Goal: Book appointment/travel/reservation

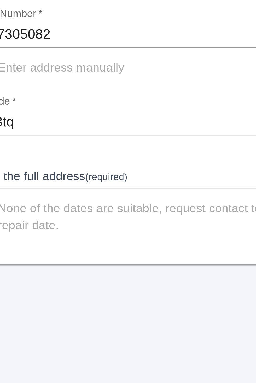
click at [130, 152] on body "Arrange Your Repair Click here to select a repair date ​ Phone Number   * 07867…" at bounding box center [128, 191] width 256 height 383
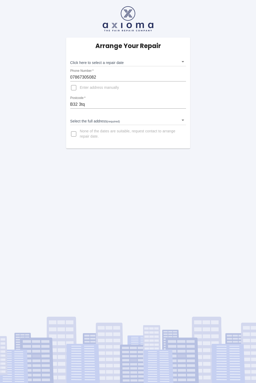
click at [160, 154] on body "Arrange Your Repair Click here to select a repair date ​ Phone Number   * 07867…" at bounding box center [128, 191] width 256 height 383
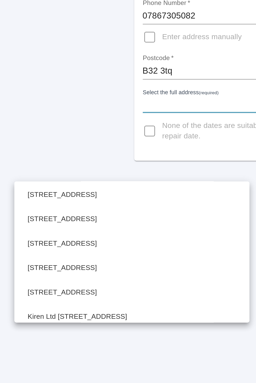
scroll to position [371, 0]
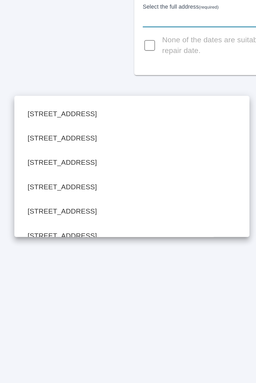
click at [92, 137] on div at bounding box center [128, 191] width 256 height 383
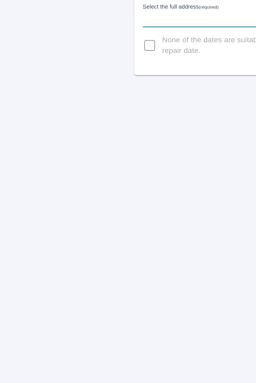
click at [110, 139] on span "None of the dates are suitable, request contact to arrange repair date." at bounding box center [131, 134] width 102 height 10
click at [80, 140] on input "None of the dates are suitable, request contact to arrange repair date." at bounding box center [73, 134] width 13 height 13
checkbox input "true"
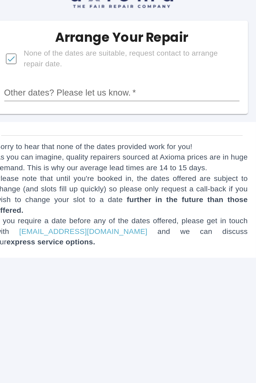
click at [150, 77] on input "Other dates? Please let us know.   *" at bounding box center [128, 73] width 116 height 8
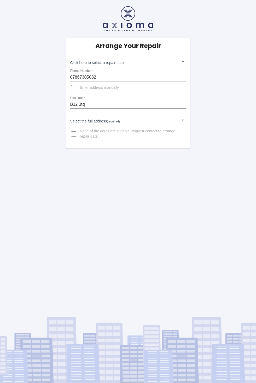
click at [141, 157] on body "Arrange Your Repair Click here to select a repair date ​ Phone Number   * 07867…" at bounding box center [128, 191] width 256 height 383
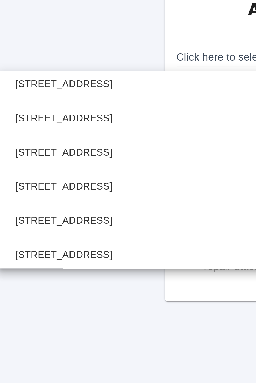
scroll to position [91, 0]
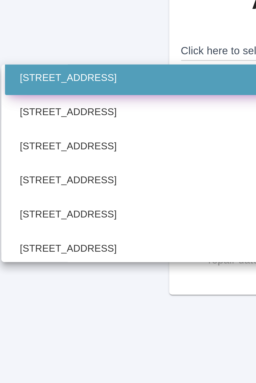
click at [52, 78] on li "[STREET_ADDRESS]" at bounding box center [64, 72] width 113 height 12
type input "[STREET_ADDRESS]"
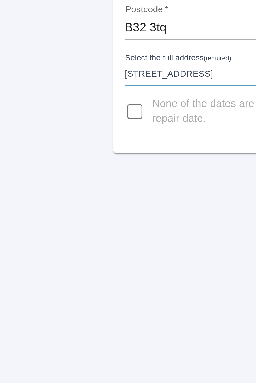
scroll to position [0, 0]
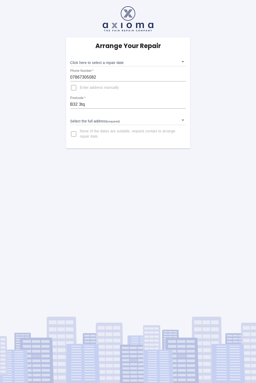
click at [146, 154] on body "Arrange Your Repair Click here to select a repair date ​ Phone Number   * 07867…" at bounding box center [128, 191] width 256 height 383
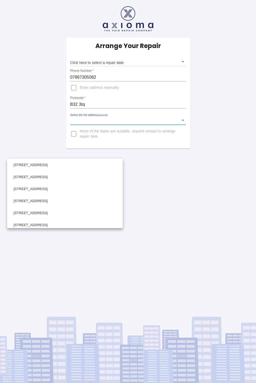
scroll to position [48, 0]
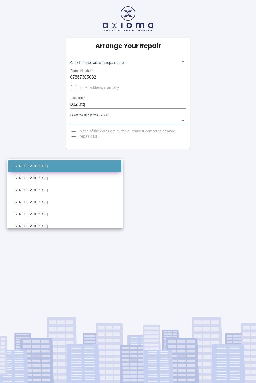
click at [115, 172] on li "[STREET_ADDRESS]" at bounding box center [64, 166] width 113 height 12
type input "[STREET_ADDRESS]"
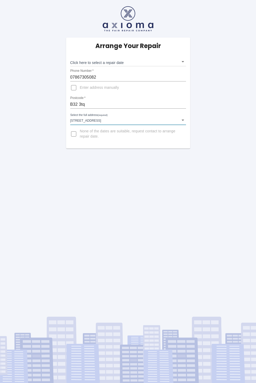
click at [137, 136] on body "Arrange Your Repair Click here to select a repair date ​ Phone Number   * 07867…" at bounding box center [128, 191] width 256 height 383
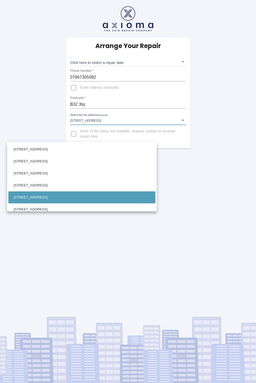
scroll to position [51, 0]
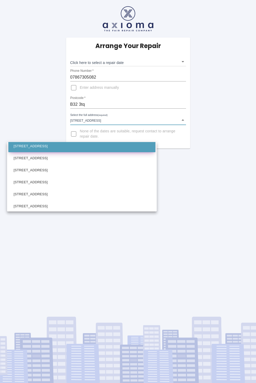
click at [140, 152] on li "[STREET_ADDRESS]" at bounding box center [81, 146] width 147 height 12
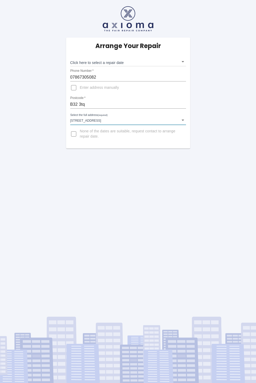
click at [135, 139] on span "None of the dates are suitable, request contact to arrange repair date." at bounding box center [131, 134] width 102 height 10
click at [80, 140] on input "None of the dates are suitable, request contact to arrange repair date." at bounding box center [73, 134] width 13 height 13
checkbox input "true"
click at [149, 158] on body "Arrange Your Repair Click here to select a repair date ​ Phone Number   * 07867…" at bounding box center [128, 191] width 256 height 383
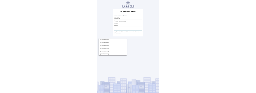
scroll to position [51, 0]
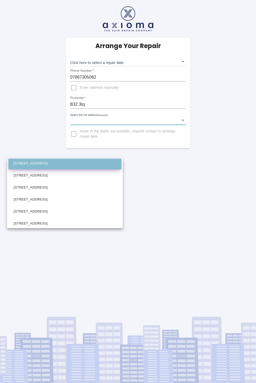
click at [121, 169] on li "[STREET_ADDRESS]" at bounding box center [64, 163] width 113 height 12
type input "[STREET_ADDRESS]"
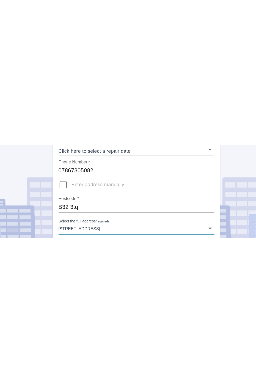
scroll to position [0, 0]
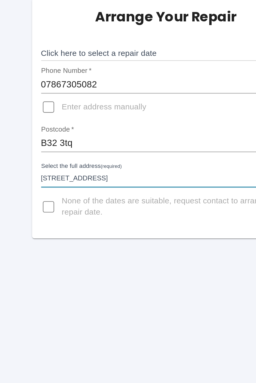
click at [133, 70] on body "Arrange Your Repair Click here to select a repair date ​ Phone Number   * 07867…" at bounding box center [128, 191] width 256 height 383
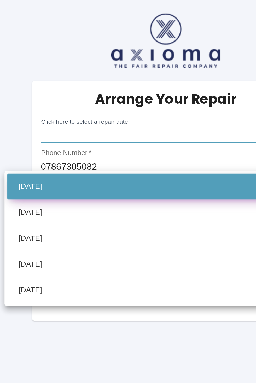
click at [97, 87] on li "[DATE]" at bounding box center [128, 86] width 147 height 12
type input "[DATE]T00:00:00.000Z"
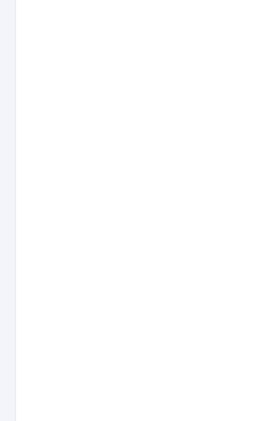
scroll to position [151, 0]
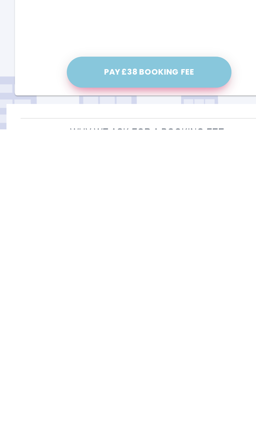
click at [145, 383] on button "Pay £38 Booking Fee" at bounding box center [128, 395] width 76 height 14
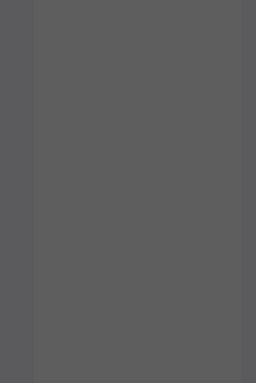
scroll to position [295, 0]
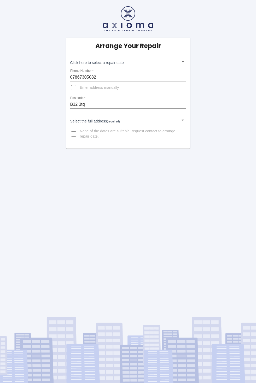
click at [157, 152] on body "Arrange Your Repair Click here to select a repair date ​ Phone Number   * 07867…" at bounding box center [128, 191] width 256 height 383
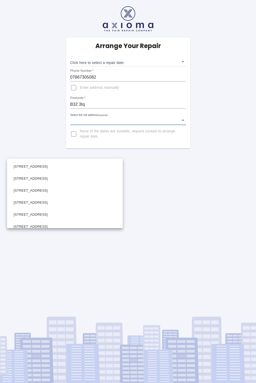
scroll to position [49, 0]
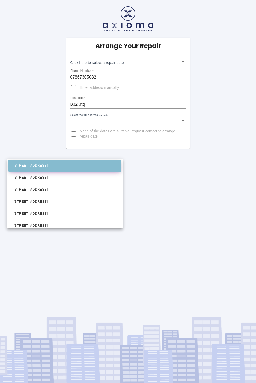
click at [87, 172] on li "[STREET_ADDRESS]" at bounding box center [64, 166] width 113 height 12
type input "[STREET_ADDRESS]"
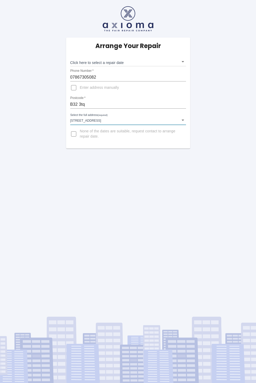
click at [148, 50] on h5 "Arrange Your Repair" at bounding box center [128, 46] width 66 height 8
click at [128, 68] on body "Arrange Your Repair Click here to select a repair date ​ Phone Number   * 07867…" at bounding box center [128, 191] width 256 height 383
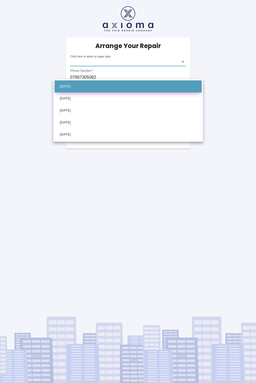
click at [104, 92] on li "[DATE]" at bounding box center [128, 86] width 147 height 12
type input "[DATE]T00:00:00.000Z"
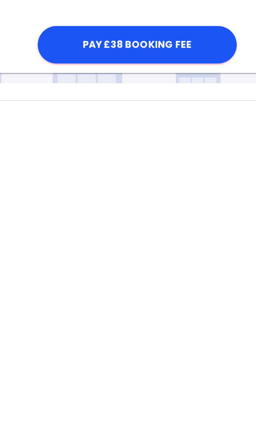
scroll to position [184, 0]
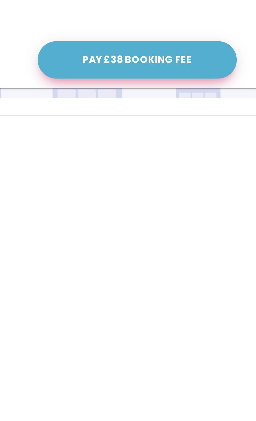
click at [136, 383] on button "Pay £38 Booking Fee" at bounding box center [128, 396] width 76 height 14
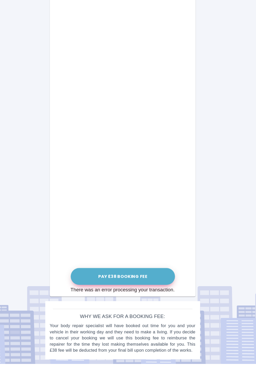
scroll to position [282, 0]
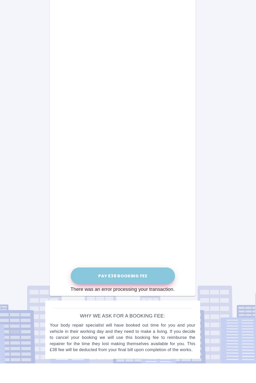
click at [165, 301] on button "Pay £38 Booking Fee" at bounding box center [128, 308] width 89 height 14
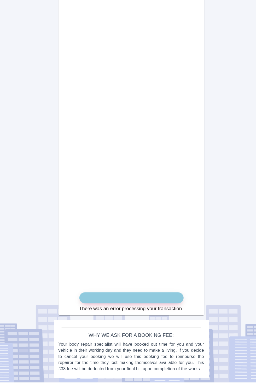
scroll to position [308, 0]
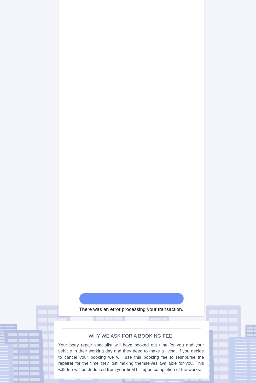
click at [147, 263] on form "There was an error processing your transaction." at bounding box center [128, 126] width 89 height 393
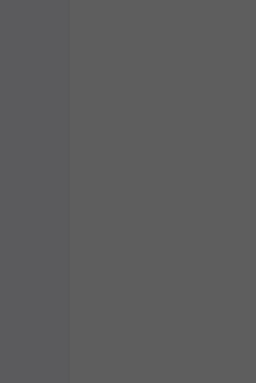
scroll to position [0, 0]
